Goal: Transaction & Acquisition: Obtain resource

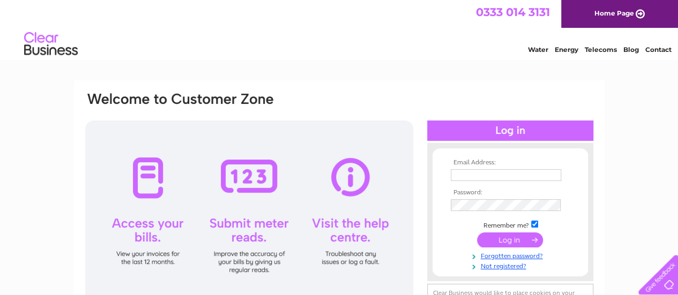
click at [465, 170] on input "text" at bounding box center [506, 175] width 110 height 12
type input "[EMAIL_ADDRESS][DOMAIN_NAME]"
click at [455, 196] on th "Password:" at bounding box center [510, 193] width 124 height 8
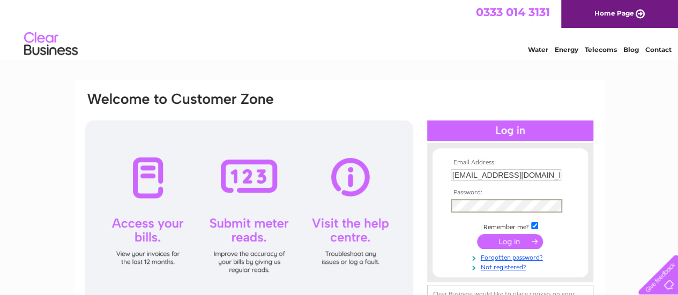
click at [477, 234] on input "submit" at bounding box center [510, 241] width 66 height 15
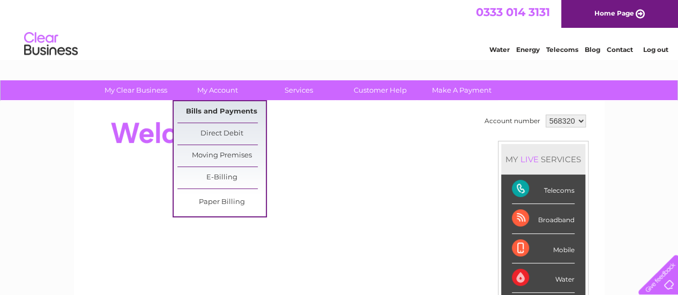
click at [224, 108] on link "Bills and Payments" at bounding box center [221, 111] width 88 height 21
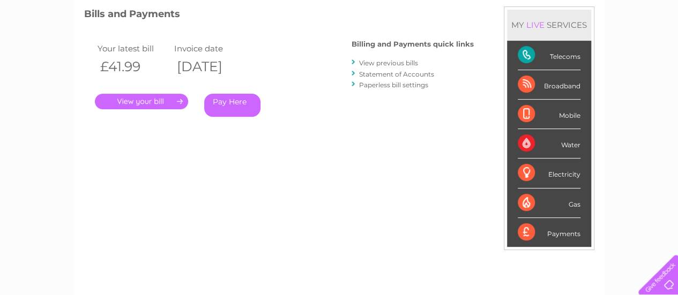
scroll to position [161, 0]
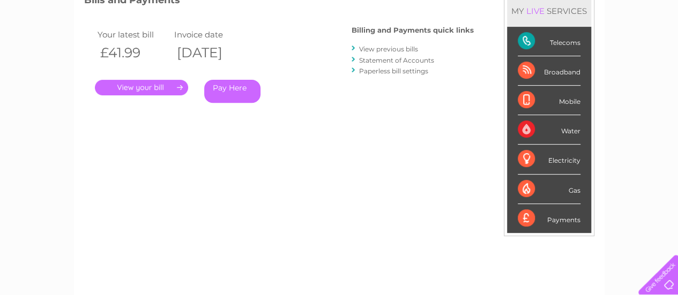
click at [132, 84] on link "." at bounding box center [141, 88] width 93 height 16
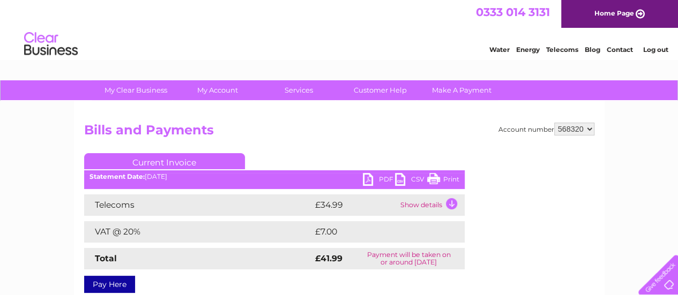
click at [370, 183] on link "PDF" at bounding box center [379, 181] width 32 height 16
